Goal: Task Accomplishment & Management: Manage account settings

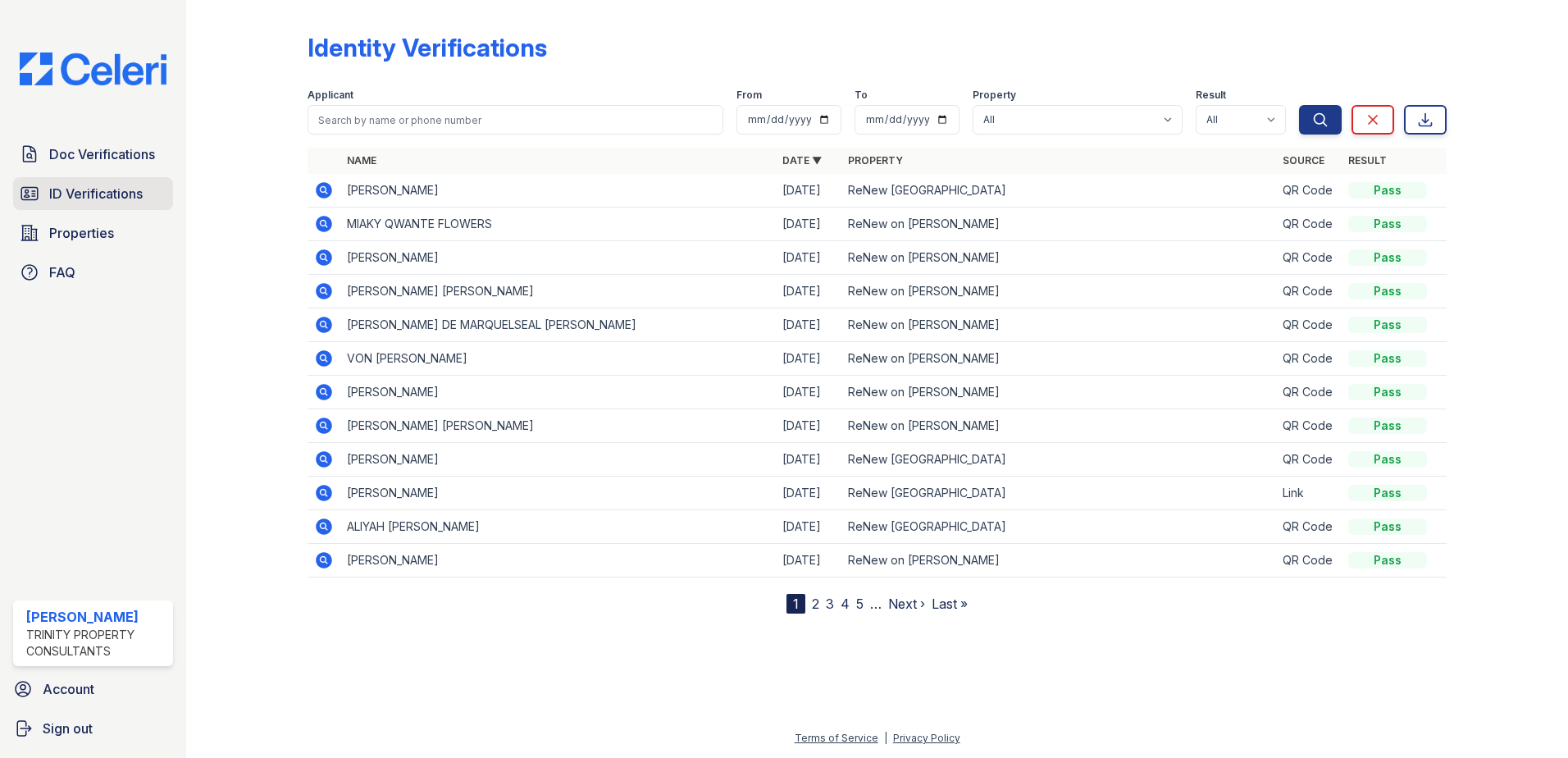
click at [117, 198] on span "ID Verifications" at bounding box center [96, 194] width 93 height 20
click at [106, 138] on link "Doc Verifications" at bounding box center [92, 154] width 160 height 33
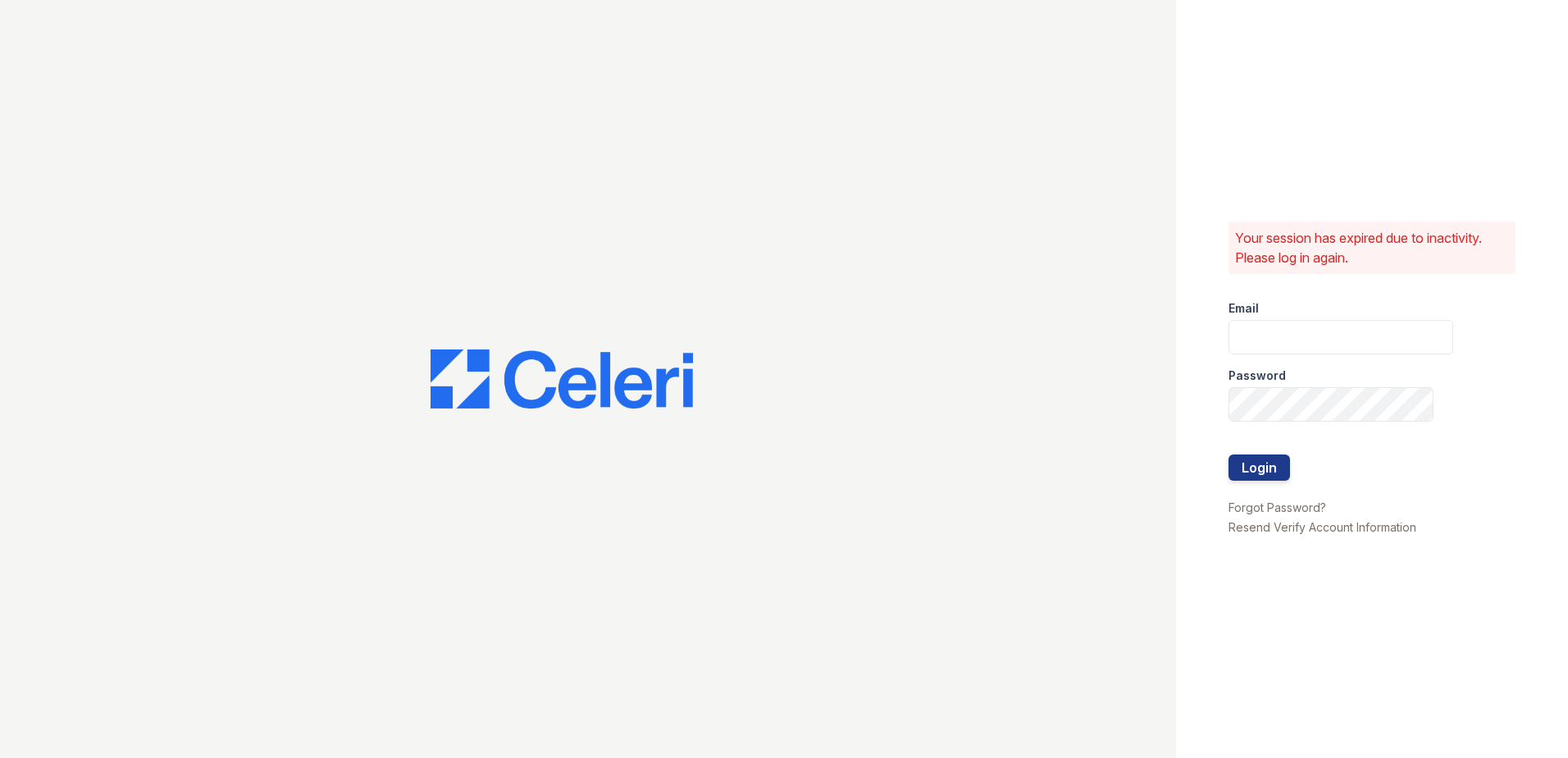
type input "[EMAIL_ADDRESS][DOMAIN_NAME]"
click at [1261, 466] on button "Login" at bounding box center [1259, 468] width 61 height 26
